Goal: Navigation & Orientation: Find specific page/section

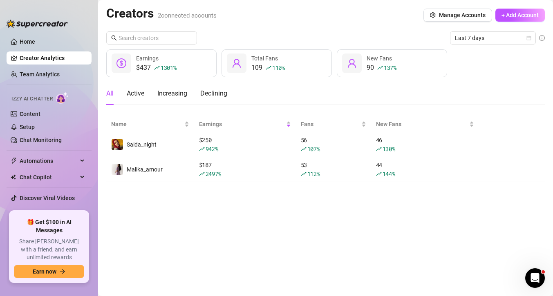
click at [265, 37] on div "Last 7 days" at bounding box center [325, 37] width 438 height 13
click at [27, 45] on link "Home" at bounding box center [28, 41] width 16 height 7
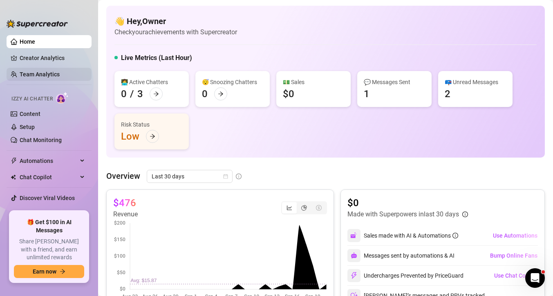
click at [34, 76] on link "Team Analytics" at bounding box center [40, 74] width 40 height 7
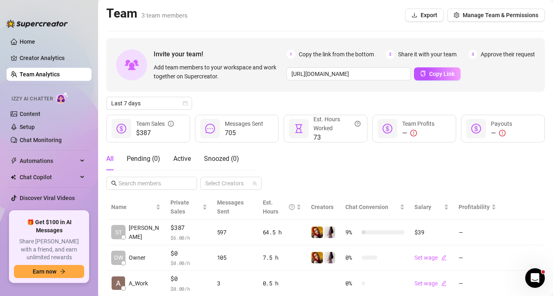
click at [34, 211] on link "Settings" at bounding box center [31, 214] width 22 height 7
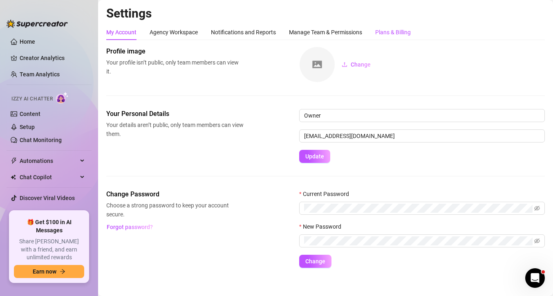
click at [392, 35] on div "Plans & Billing" at bounding box center [393, 32] width 36 height 9
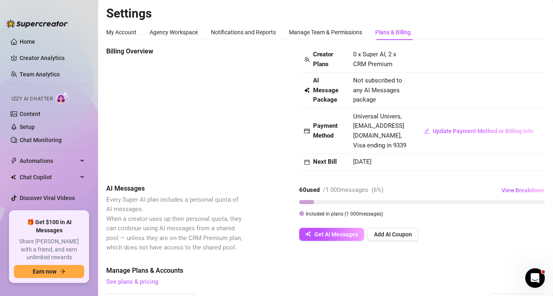
drag, startPoint x: 359, startPoint y: 163, endPoint x: 407, endPoint y: 162, distance: 48.2
click at [407, 162] on td "[DATE]" at bounding box center [380, 162] width 64 height 17
drag, startPoint x: 388, startPoint y: 190, endPoint x: 292, endPoint y: 190, distance: 96.0
click at [292, 190] on div "AI Messages Every Super AI plan includes a personal quota of AI messages. When …" at bounding box center [325, 218] width 438 height 69
click at [407, 193] on div "60 used / 1 000 messages ( 6 %) View Breakdown" at bounding box center [422, 190] width 246 height 13
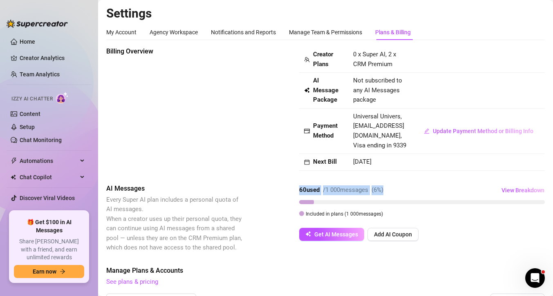
drag, startPoint x: 390, startPoint y: 189, endPoint x: 287, endPoint y: 190, distance: 103.4
click at [287, 190] on div "AI Messages Every Super AI plan includes a personal quota of AI messages. When …" at bounding box center [325, 218] width 438 height 69
drag, startPoint x: 402, startPoint y: 192, endPoint x: 300, endPoint y: 186, distance: 101.9
click at [300, 186] on div "60 used / 1 000 messages ( 6 %) View Breakdown" at bounding box center [422, 190] width 246 height 13
click at [394, 188] on div "60 used / 1 000 messages ( 6 %) View Breakdown" at bounding box center [422, 190] width 246 height 13
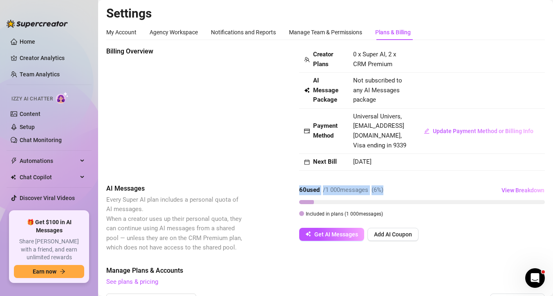
drag, startPoint x: 299, startPoint y: 192, endPoint x: 396, endPoint y: 191, distance: 96.8
click at [396, 191] on div "60 used / 1 000 messages ( 6 %) View Breakdown" at bounding box center [422, 190] width 246 height 13
click at [397, 191] on div "60 used / 1 000 messages ( 6 %) View Breakdown" at bounding box center [422, 190] width 246 height 13
drag, startPoint x: 391, startPoint y: 190, endPoint x: 290, endPoint y: 190, distance: 100.5
click at [290, 190] on div "AI Messages Every Super AI plan includes a personal quota of AI messages. When …" at bounding box center [325, 218] width 438 height 69
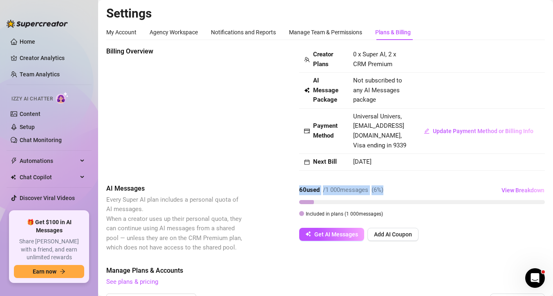
click at [290, 190] on div "AI Messages Every Super AI plan includes a personal quota of AI messages. When …" at bounding box center [325, 218] width 438 height 69
drag, startPoint x: 299, startPoint y: 189, endPoint x: 411, endPoint y: 183, distance: 112.5
click at [411, 183] on div "Billing Overview Creator Plans 0 x Super AI, 2 x CRM Premium AI Message Package…" at bounding box center [325, 285] width 438 height 477
click at [411, 186] on div "60 used / 1 000 messages ( 6 %) View Breakdown" at bounding box center [422, 190] width 246 height 13
drag, startPoint x: 396, startPoint y: 191, endPoint x: 288, endPoint y: 184, distance: 108.1
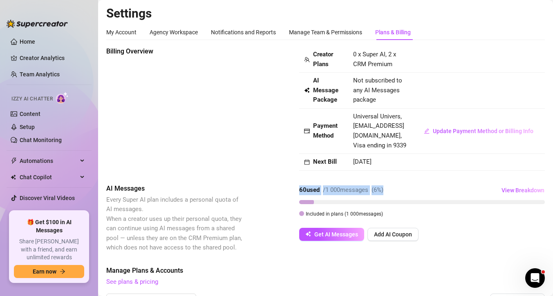
click at [288, 184] on div "AI Messages Every Super AI plan includes a personal quota of AI messages. When …" at bounding box center [325, 218] width 438 height 69
click at [228, 111] on div "Billing Overview" at bounding box center [174, 93] width 137 height 93
click at [202, 92] on div "Billing Overview" at bounding box center [174, 93] width 137 height 93
click at [20, 39] on link "Home" at bounding box center [28, 41] width 16 height 7
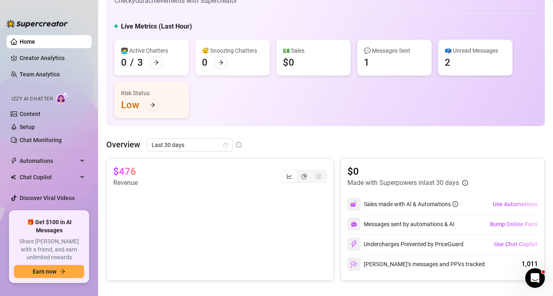
scroll to position [38, 0]
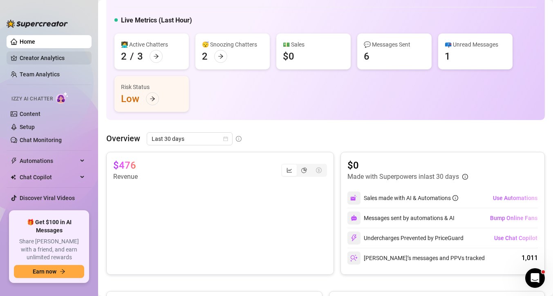
click at [52, 56] on link "Creator Analytics" at bounding box center [52, 57] width 65 height 13
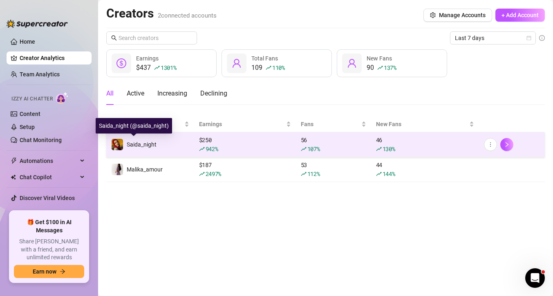
click at [126, 142] on div "Saida_night" at bounding box center [133, 144] width 45 height 12
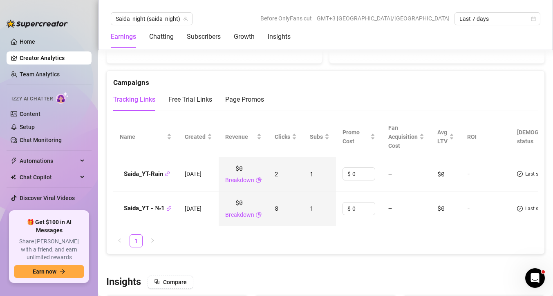
scroll to position [853, 0]
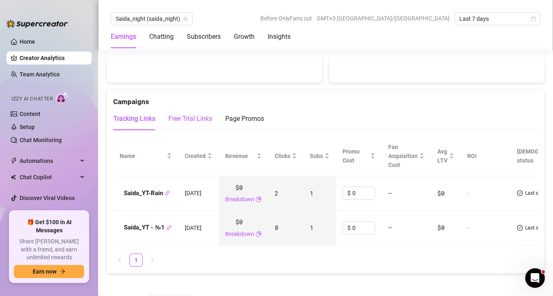
click at [190, 120] on div "Free Trial Links" at bounding box center [190, 119] width 44 height 10
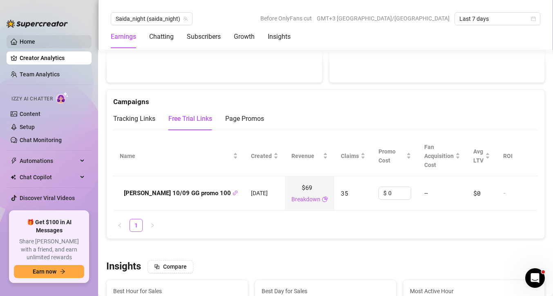
click at [26, 41] on link "Home" at bounding box center [28, 41] width 16 height 7
